Goal: Task Accomplishment & Management: Manage account settings

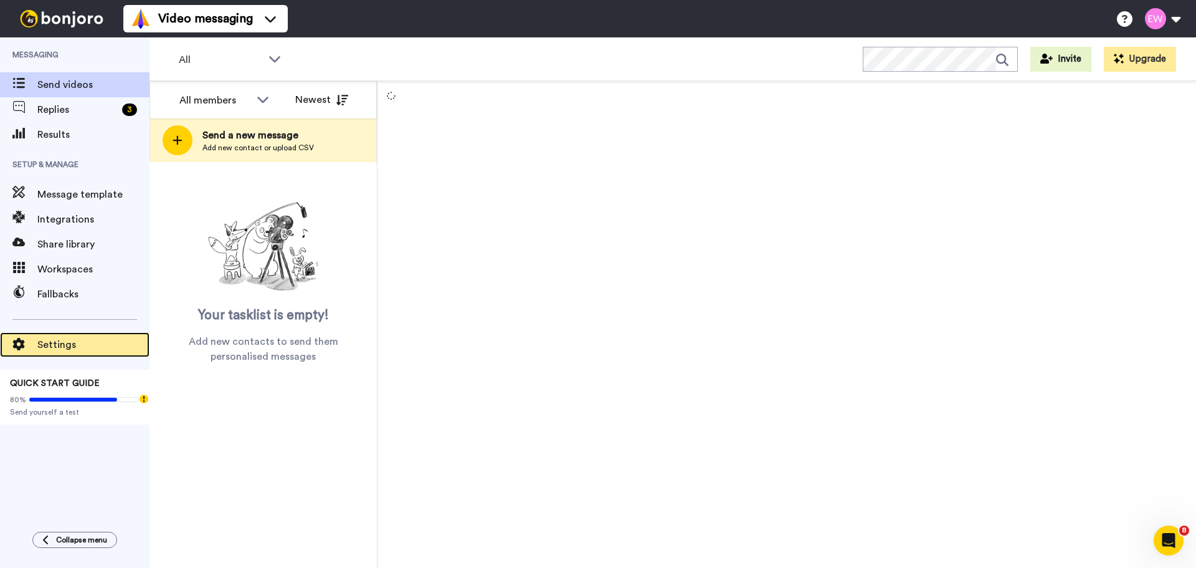
click at [31, 348] on span at bounding box center [18, 344] width 37 height 12
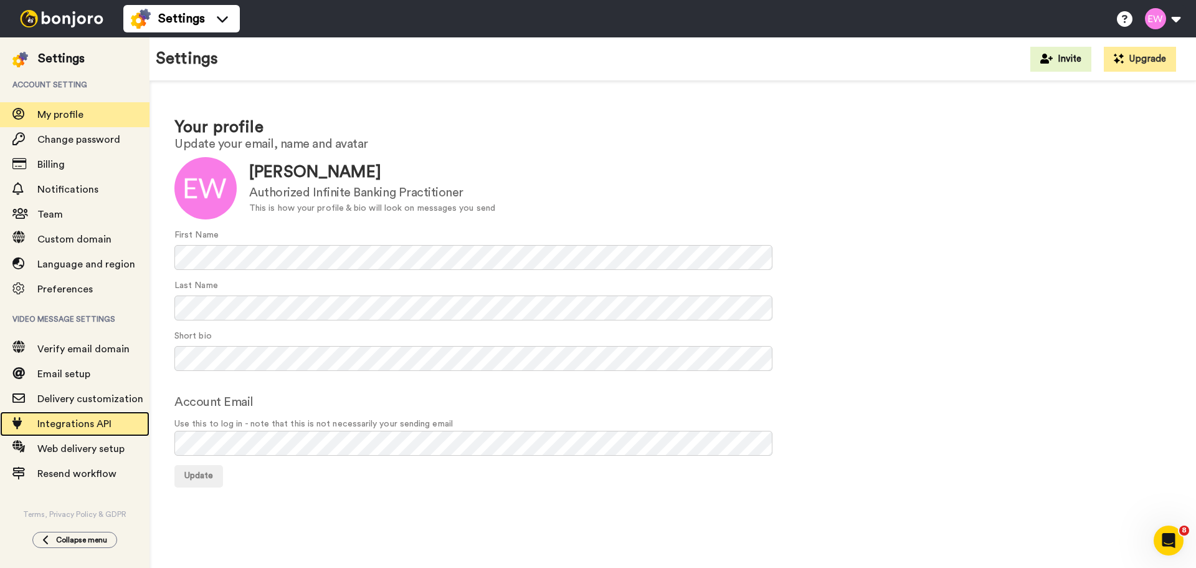
click at [65, 417] on span "Integrations API" at bounding box center [93, 423] width 112 height 15
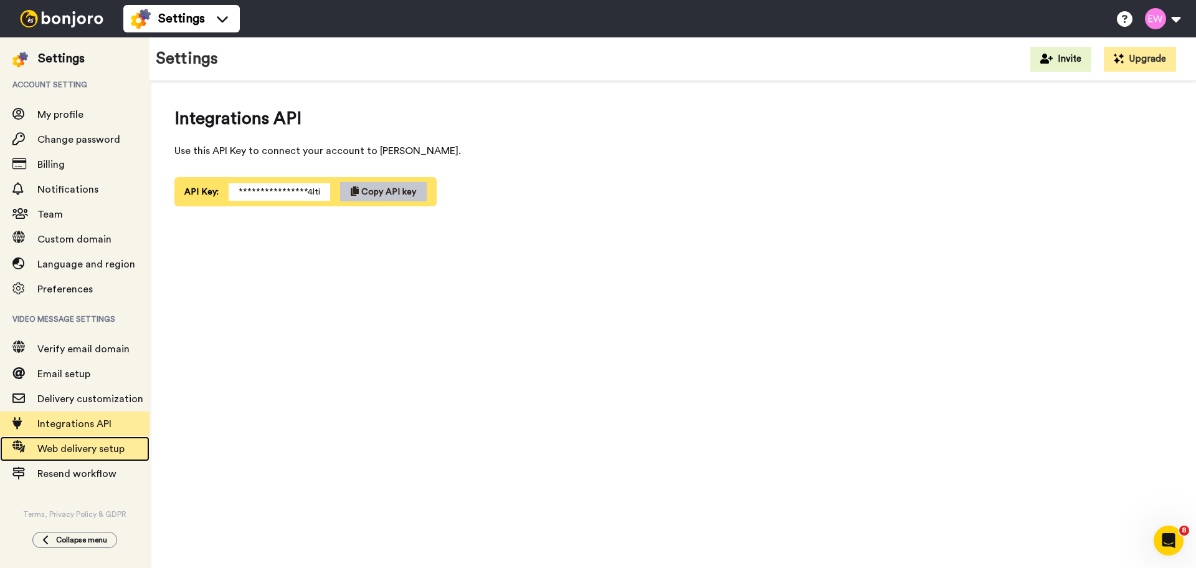
click at [107, 453] on span "Web delivery setup" at bounding box center [80, 449] width 87 height 10
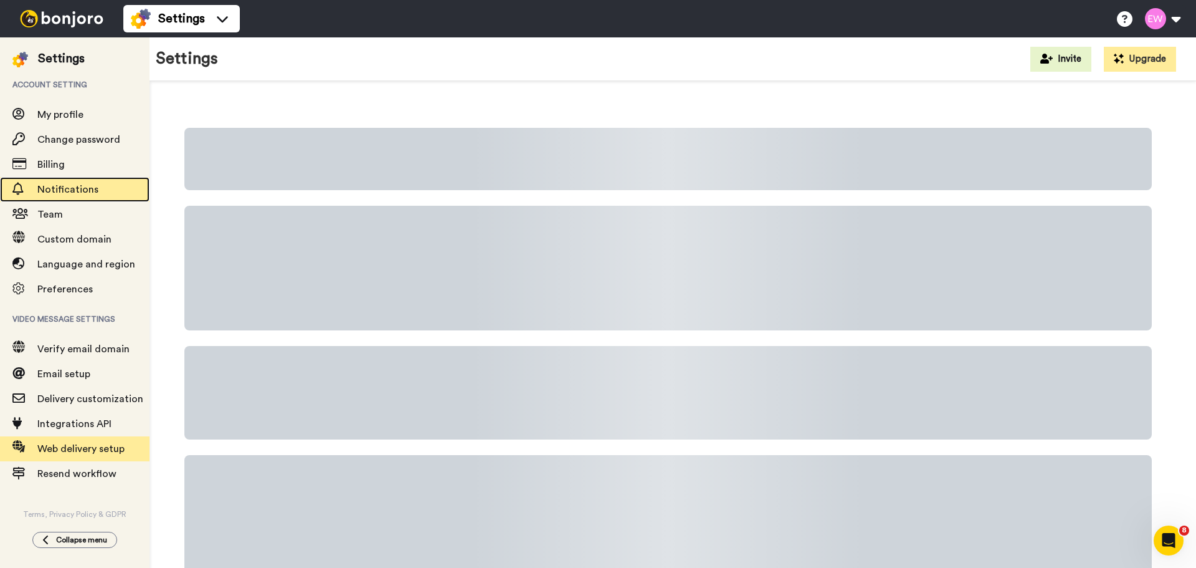
click at [103, 188] on span "Notifications" at bounding box center [93, 189] width 112 height 15
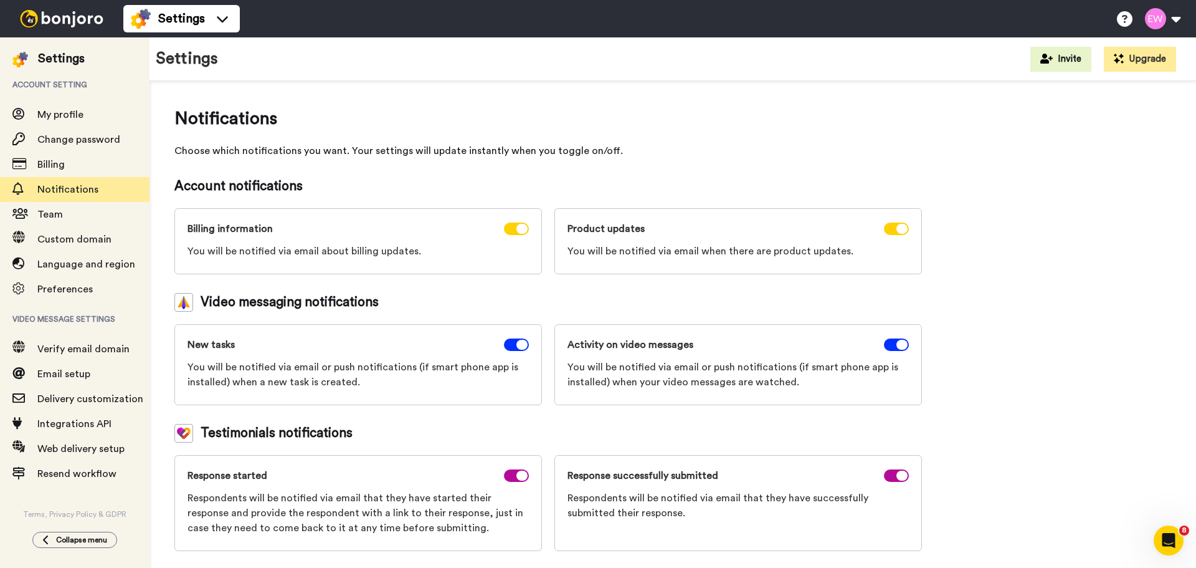
scroll to position [1, 0]
click at [59, 213] on span "Team" at bounding box center [50, 214] width 26 height 10
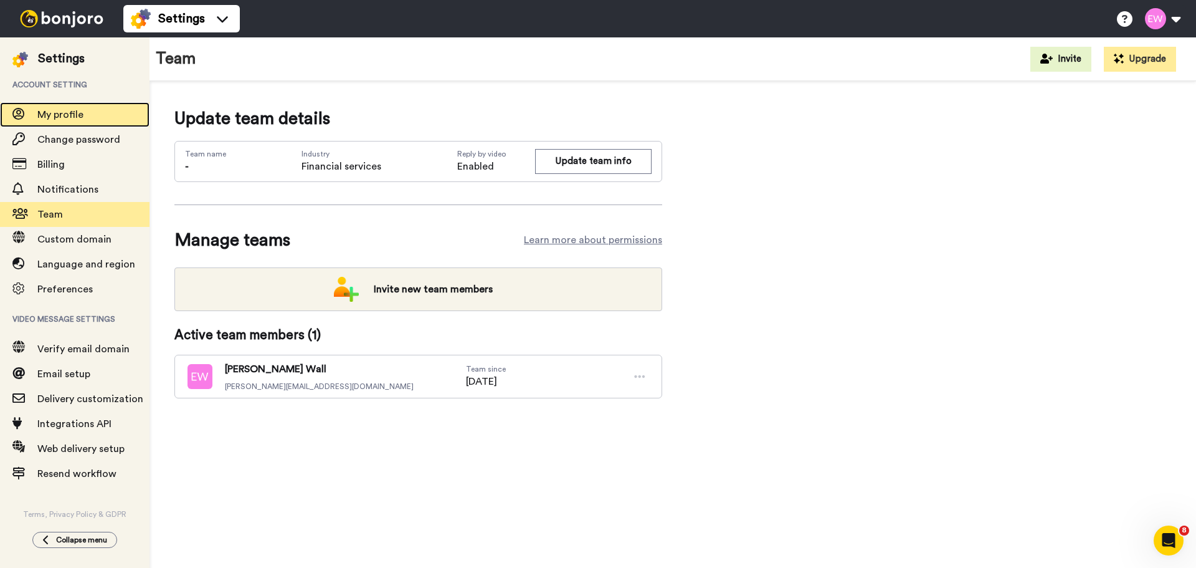
click at [69, 117] on span "My profile" at bounding box center [60, 115] width 46 height 10
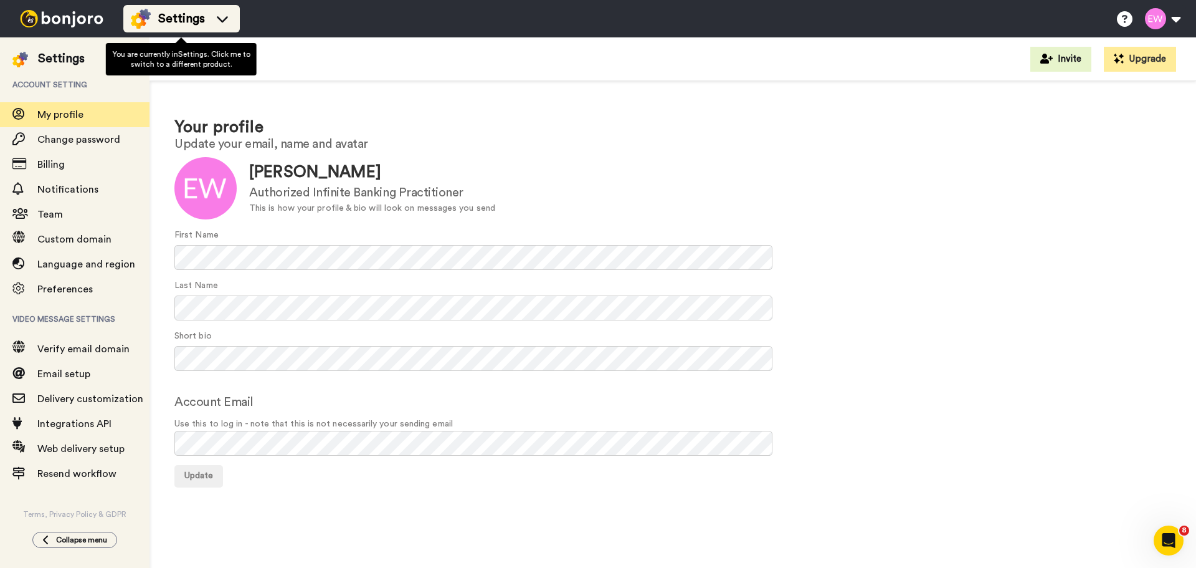
click at [207, 13] on div "Settings" at bounding box center [182, 19] width 102 height 20
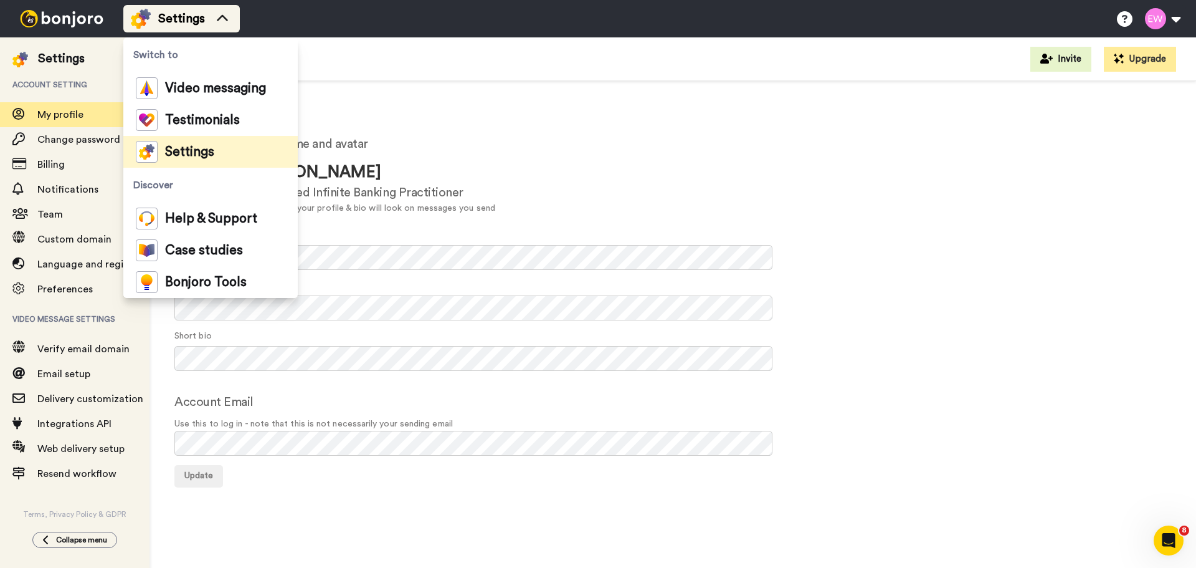
click at [206, 14] on div "Settings" at bounding box center [182, 19] width 102 height 20
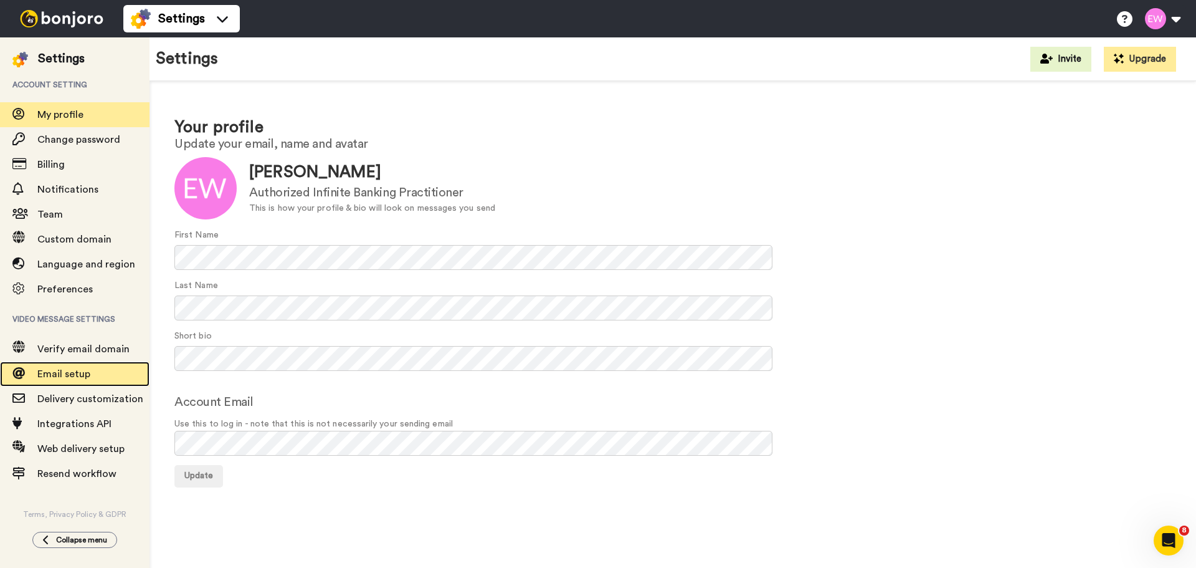
click at [61, 371] on span "Email setup" at bounding box center [63, 374] width 53 height 10
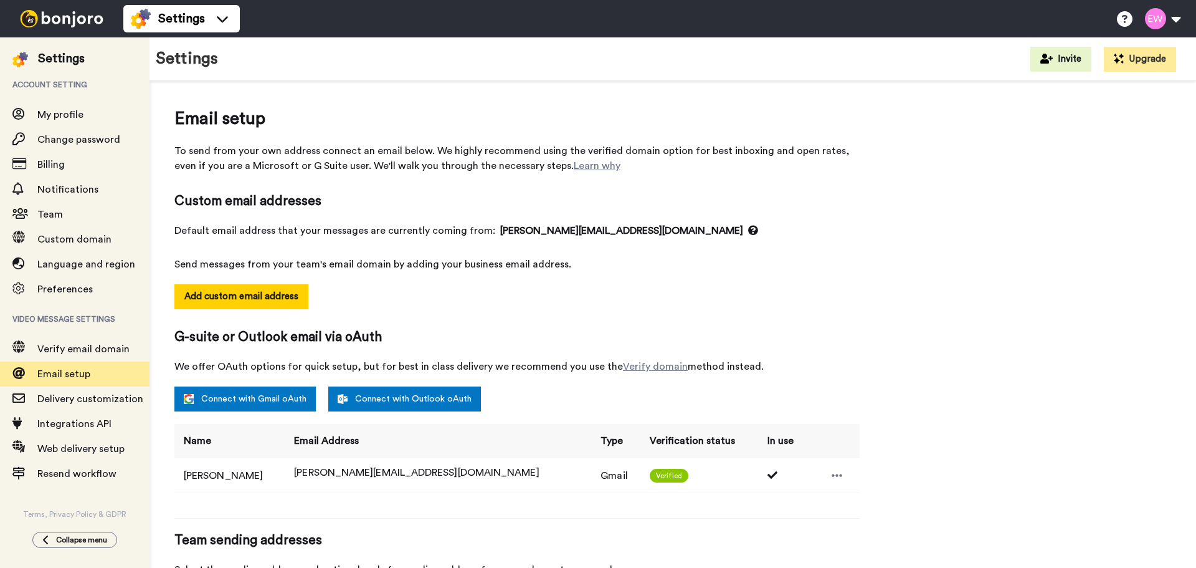
select select "164685"
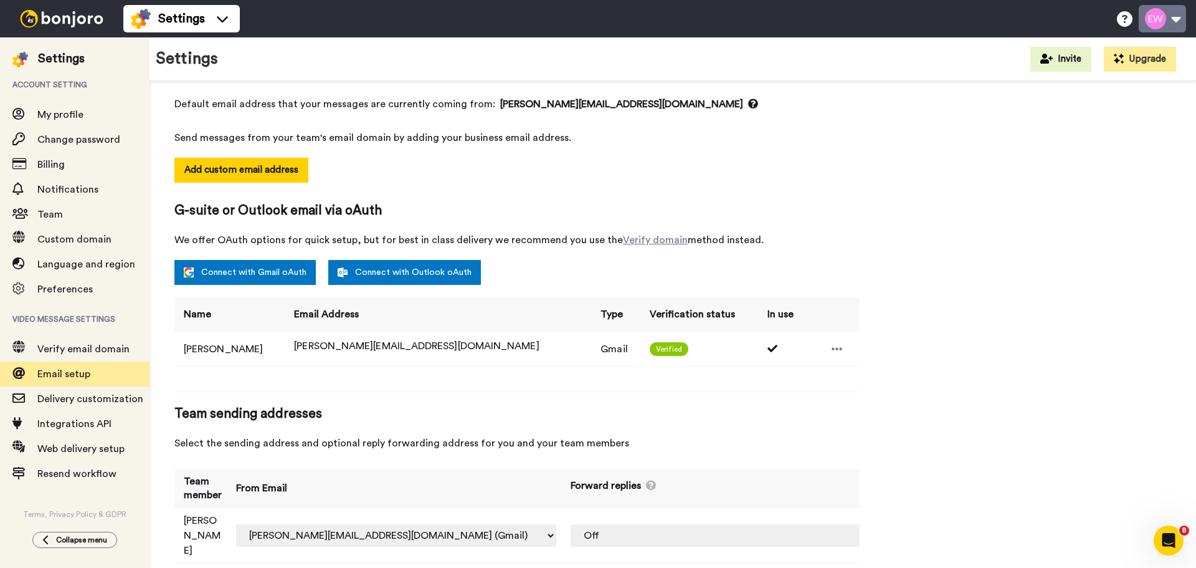
click at [1169, 21] on button at bounding box center [1162, 18] width 47 height 27
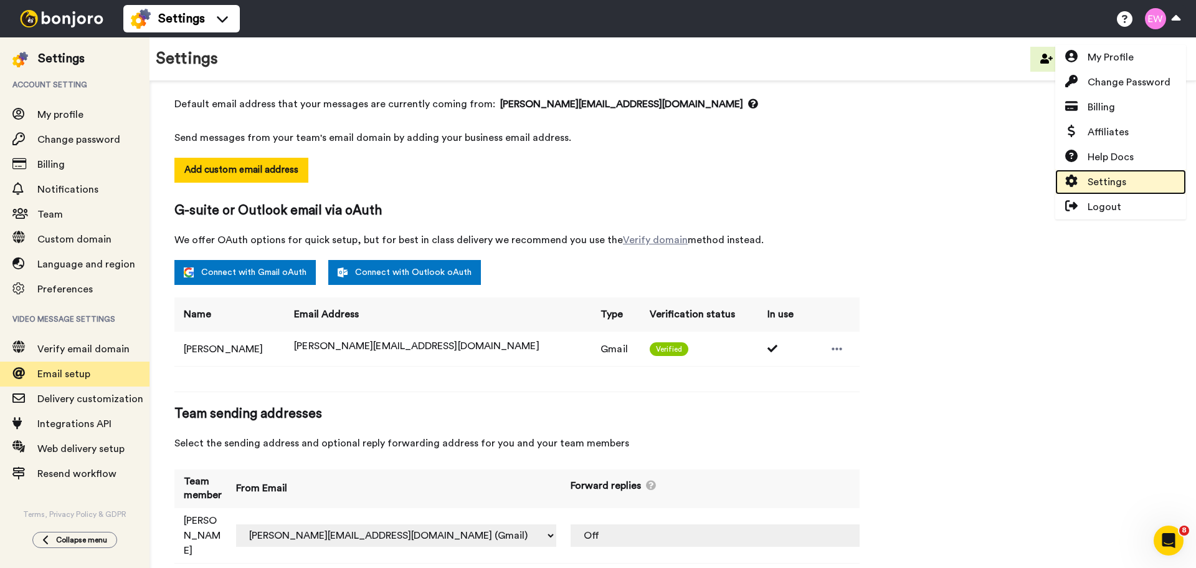
click at [1105, 179] on span "Settings" at bounding box center [1107, 181] width 39 height 15
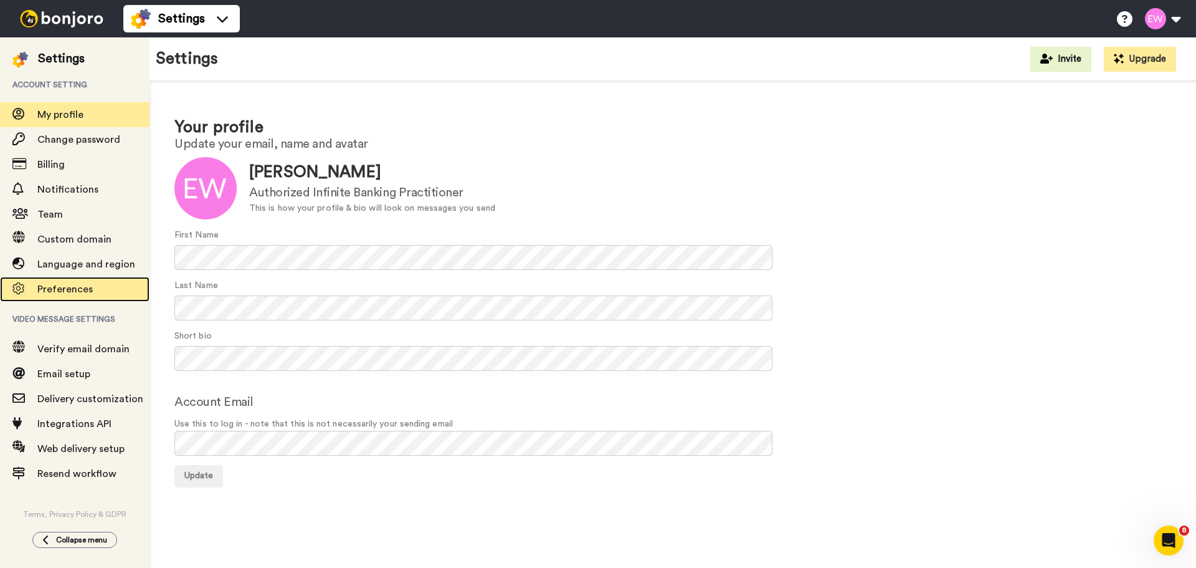
click at [72, 288] on span "Preferences" at bounding box center [64, 289] width 55 height 10
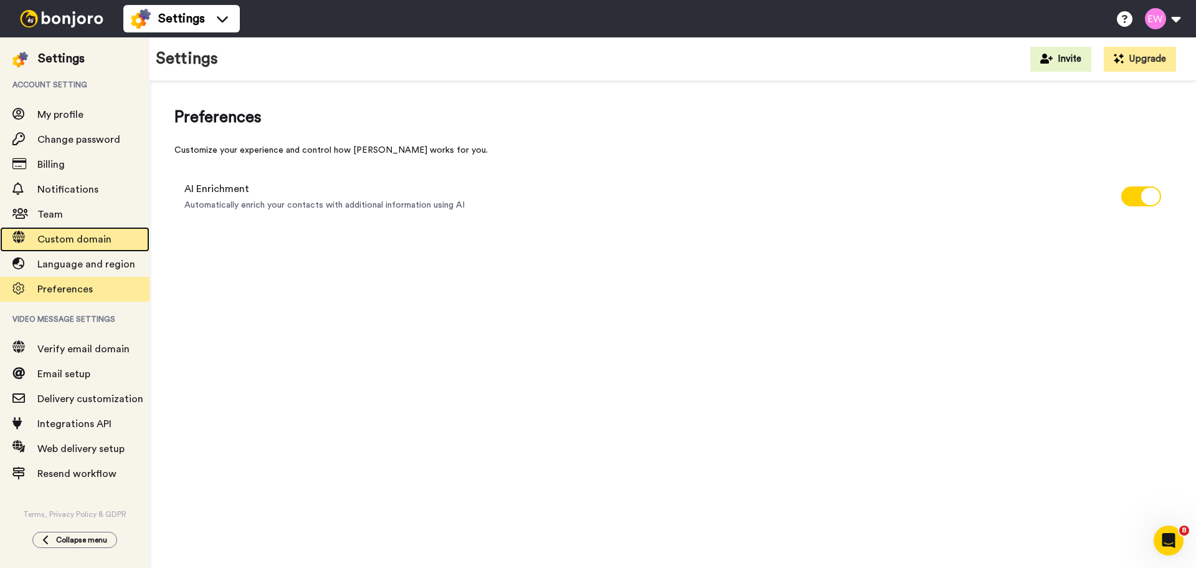
click at [69, 236] on span "Custom domain" at bounding box center [74, 239] width 74 height 10
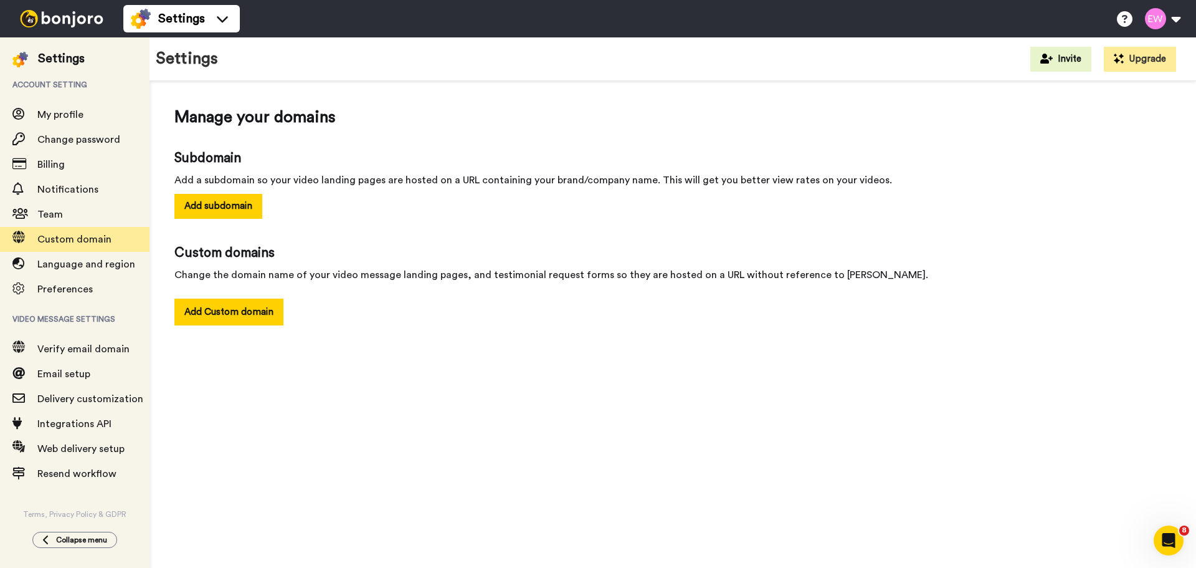
click at [72, 20] on img at bounding box center [61, 18] width 93 height 17
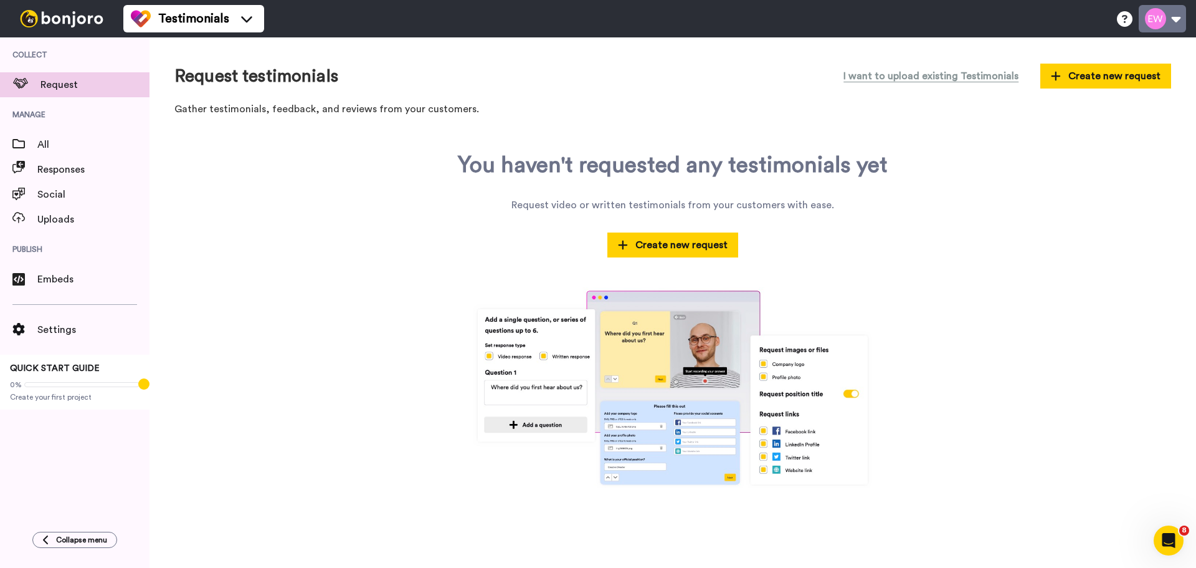
click at [1151, 23] on button at bounding box center [1162, 18] width 47 height 27
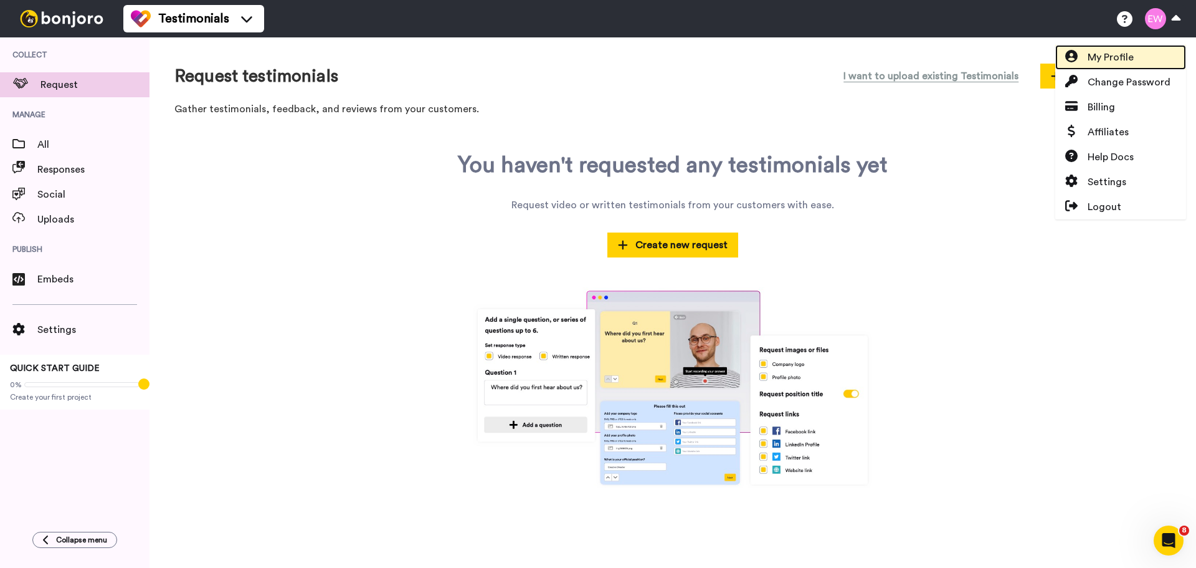
click at [1109, 63] on span "My Profile" at bounding box center [1111, 57] width 46 height 15
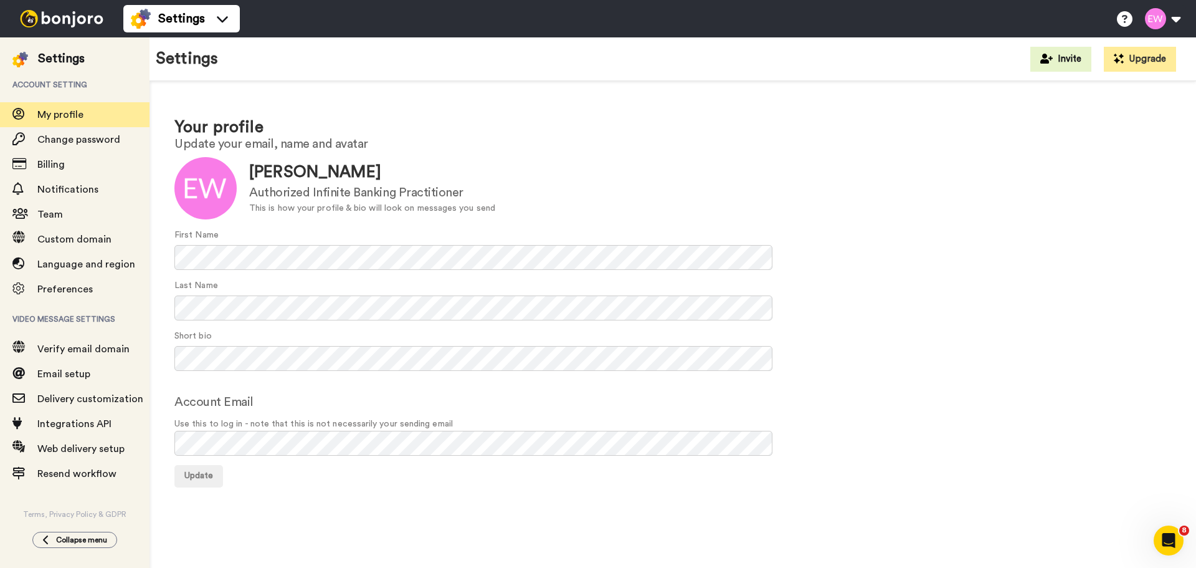
click at [47, 9] on div at bounding box center [61, 18] width 123 height 37
